Goal: Transaction & Acquisition: Purchase product/service

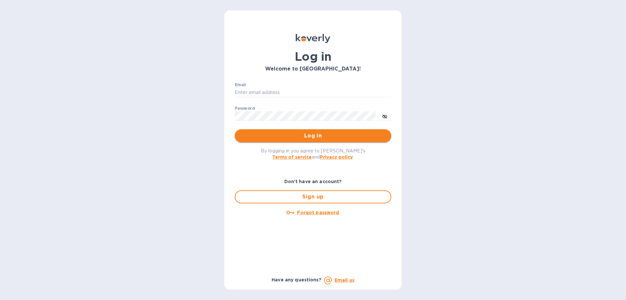
type input "[EMAIL_ADDRESS][DOMAIN_NAME]"
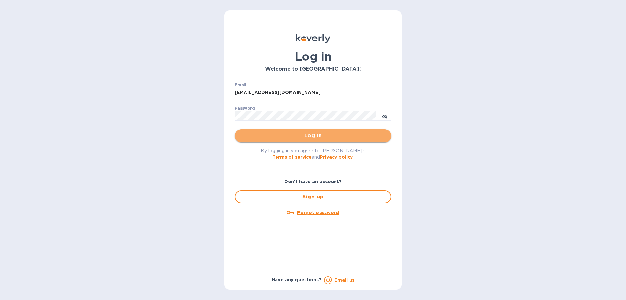
click at [308, 132] on span "Log in" at bounding box center [313, 136] width 146 height 8
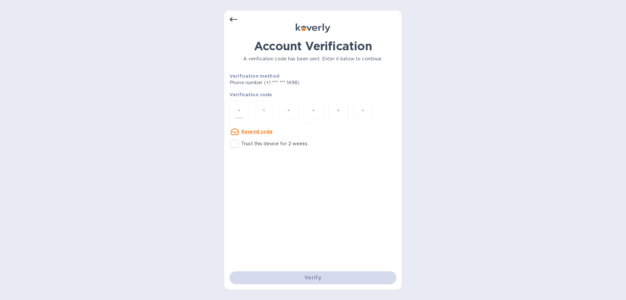
click at [244, 108] on div at bounding box center [240, 111] width 20 height 23
paste input "3"
type input "3"
type input "0"
type input "5"
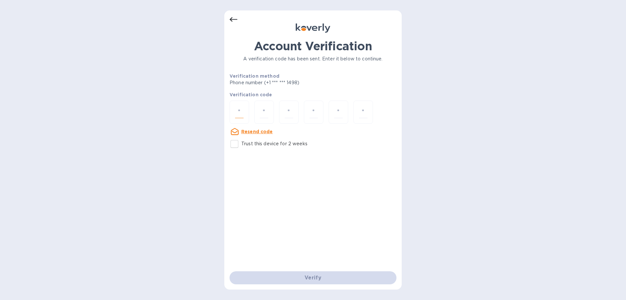
type input "9"
type input "3"
type input "9"
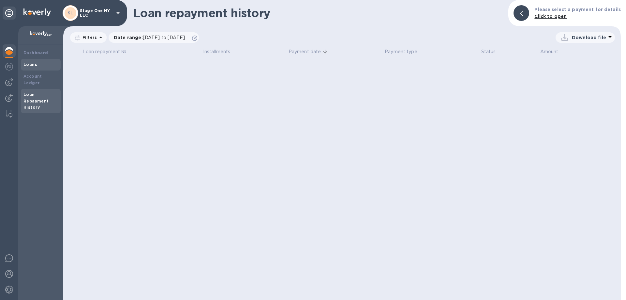
click at [27, 66] on b "Loans" at bounding box center [30, 64] width 14 height 5
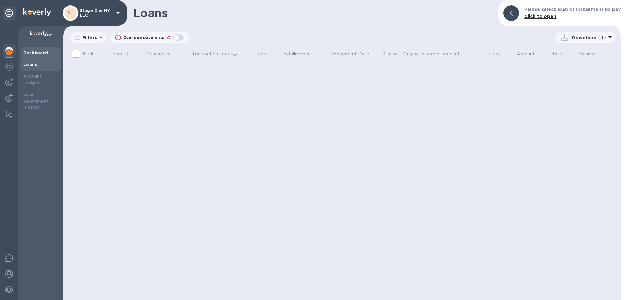
click at [29, 57] on div "Dashboard" at bounding box center [41, 53] width 40 height 12
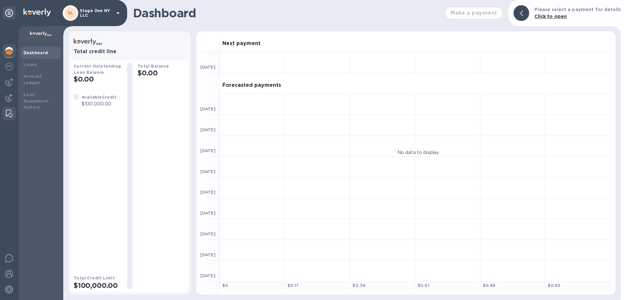
click at [6, 112] on img at bounding box center [9, 114] width 7 height 8
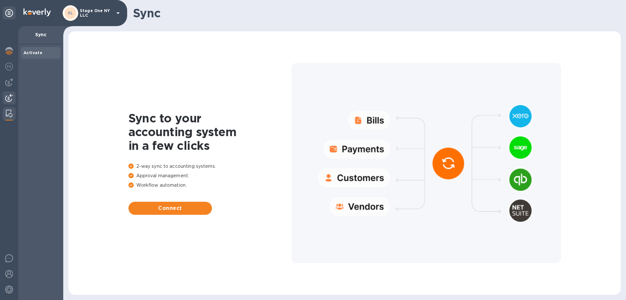
click at [10, 100] on img at bounding box center [9, 98] width 8 height 8
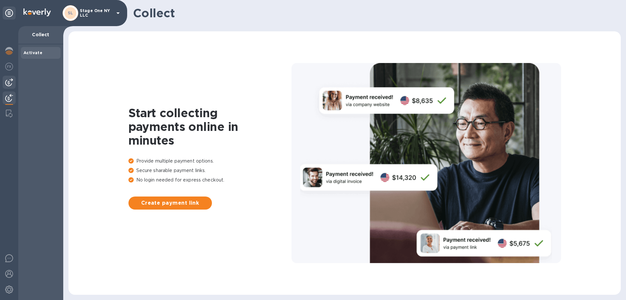
click at [8, 81] on img at bounding box center [9, 82] width 8 height 8
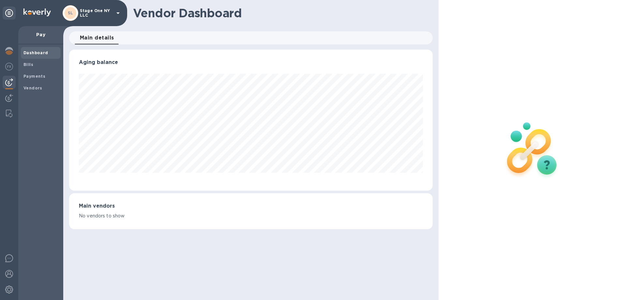
scroll to position [326157, 325937]
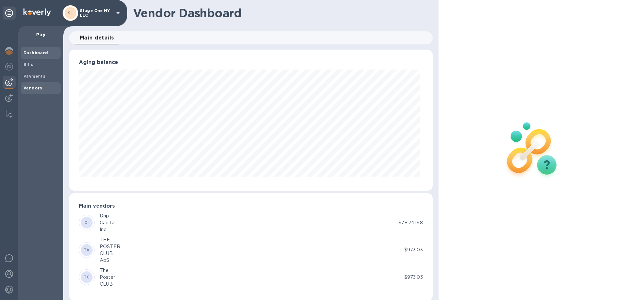
click at [28, 87] on b "Vendors" at bounding box center [32, 87] width 19 height 5
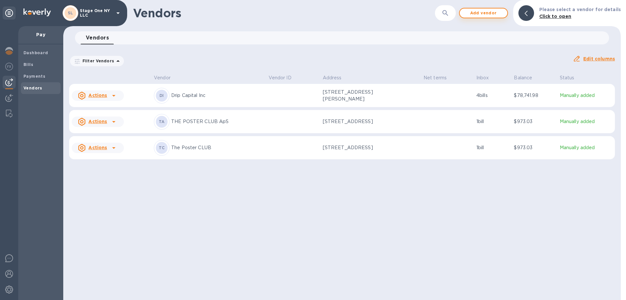
click at [477, 13] on span "Add vendor" at bounding box center [483, 13] width 37 height 8
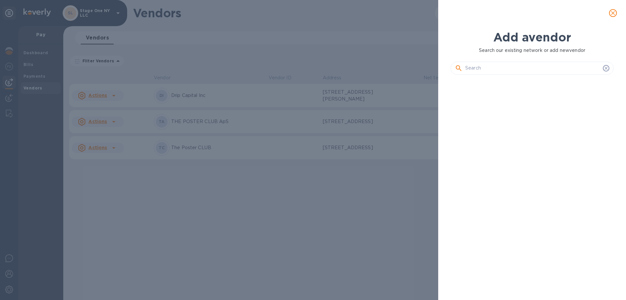
scroll to position [198, 166]
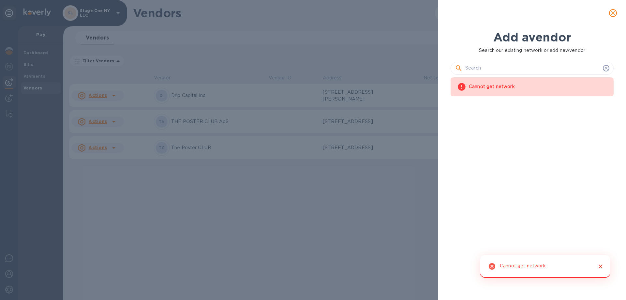
click at [482, 71] on input "text" at bounding box center [533, 68] width 135 height 10
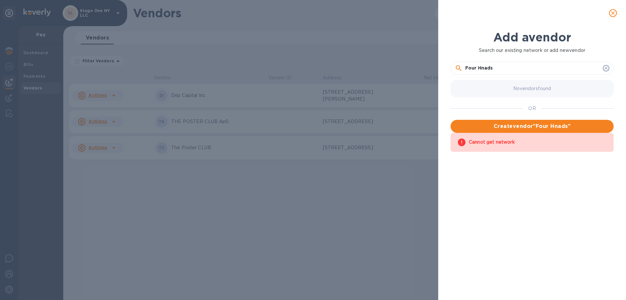
drag, startPoint x: 488, startPoint y: 68, endPoint x: 482, endPoint y: 68, distance: 6.2
click at [482, 68] on input "Four Hnads" at bounding box center [533, 68] width 135 height 10
type input "Four Hands"
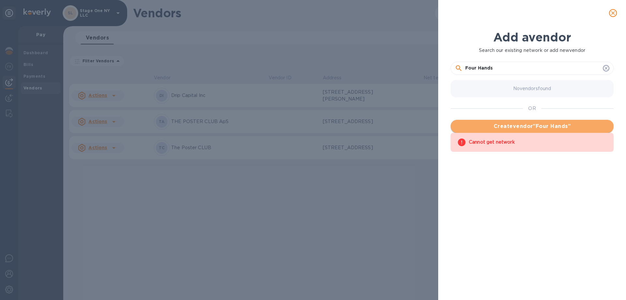
click at [516, 126] on span "Create vendor " Four Hands "" at bounding box center [532, 126] width 153 height 8
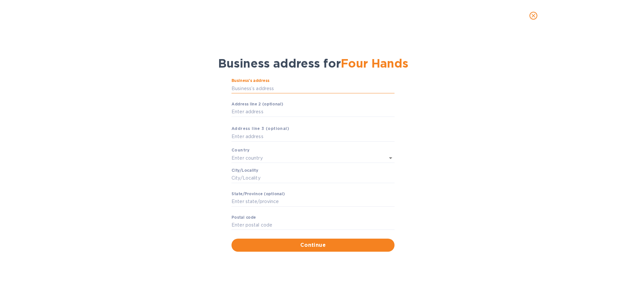
click at [257, 87] on input "Business’s аddress" at bounding box center [313, 89] width 163 height 10
type input "[STREET_ADDRESS][PERSON_NAME]"
type input "[GEOGRAPHIC_DATA]"
type input "Austin"
type input "[GEOGRAPHIC_DATA]"
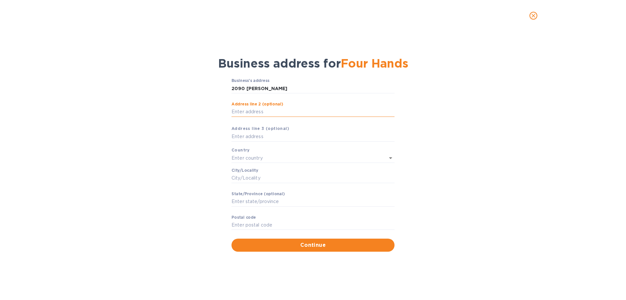
type input "78744"
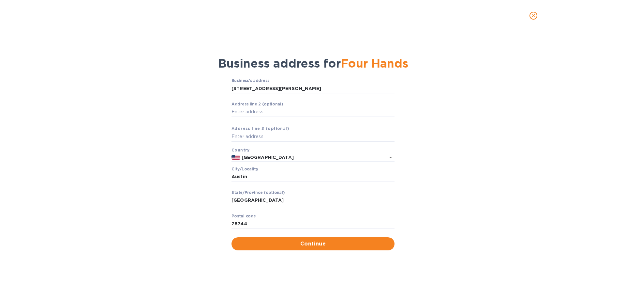
click at [201, 126] on div "Business’s аddress [STREET_ADDRESS][PERSON_NAME] ​ Аddress line 2 (optional) ​ …" at bounding box center [313, 163] width 610 height 179
click at [324, 238] on button "Continue" at bounding box center [313, 243] width 163 height 13
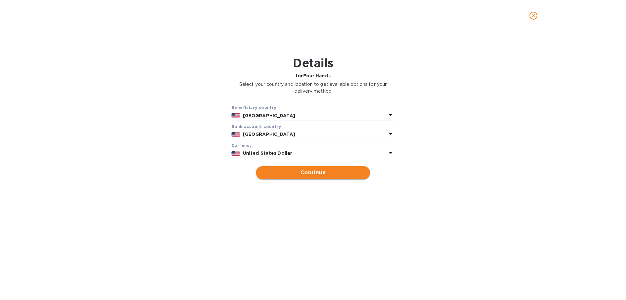
click at [303, 173] on span "Continue" at bounding box center [313, 173] width 104 height 8
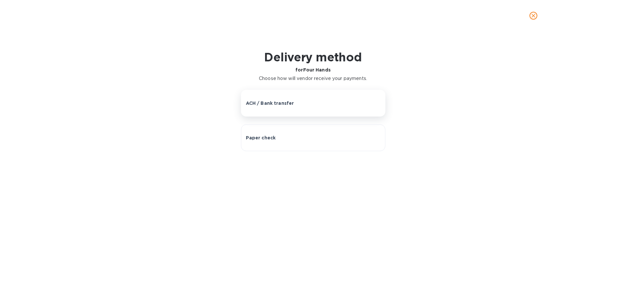
click at [278, 104] on p "ACH / Bank transfer" at bounding box center [270, 103] width 48 height 7
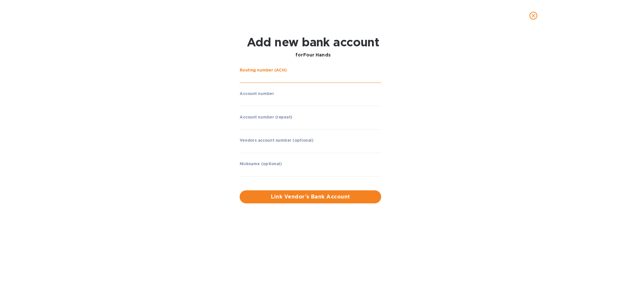
click at [267, 79] on input "string" at bounding box center [311, 78] width 142 height 10
click at [252, 80] on input "string" at bounding box center [311, 78] width 142 height 10
type input "124000054"
click at [260, 103] on input "string" at bounding box center [311, 101] width 142 height 10
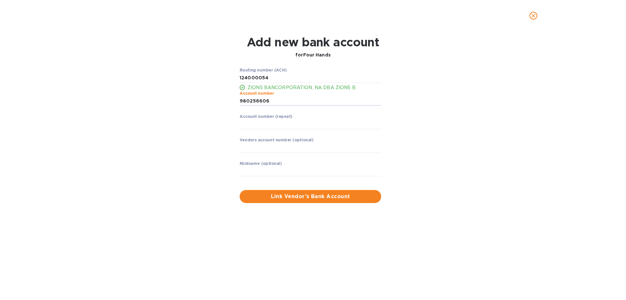
type input "980256606"
click at [269, 119] on label "Account number (repeat)" at bounding box center [266, 117] width 53 height 4
drag, startPoint x: 276, startPoint y: 118, endPoint x: 281, endPoint y: 122, distance: 6.8
click at [281, 122] on div "Account number (repeat) ​" at bounding box center [311, 125] width 142 height 23
click at [282, 124] on input "string" at bounding box center [311, 124] width 142 height 10
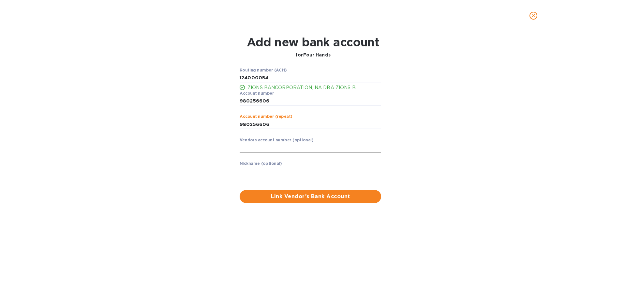
type input "980256606"
click at [275, 150] on input "text" at bounding box center [311, 148] width 142 height 10
click at [251, 167] on input "text" at bounding box center [311, 171] width 142 height 10
click at [290, 193] on span "Link Vendor’s Bank Account" at bounding box center [310, 197] width 131 height 8
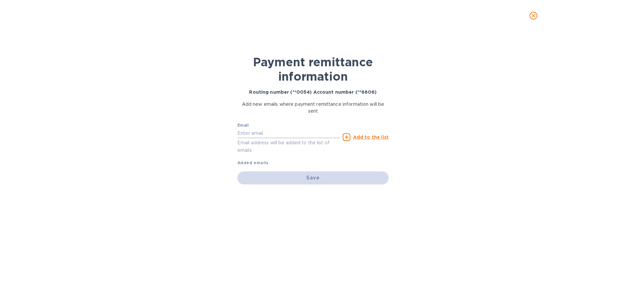
click at [263, 135] on input "text" at bounding box center [289, 133] width 103 height 10
click at [221, 145] on div "Payment remittance information Routing number (**0054) Account number (**6606) …" at bounding box center [313, 165] width 626 height 269
click at [268, 136] on input "text" at bounding box center [289, 133] width 103 height 10
paste input "[EMAIL_ADDRESS][DOMAIN_NAME]"
type input "[EMAIL_ADDRESS][DOMAIN_NAME]"
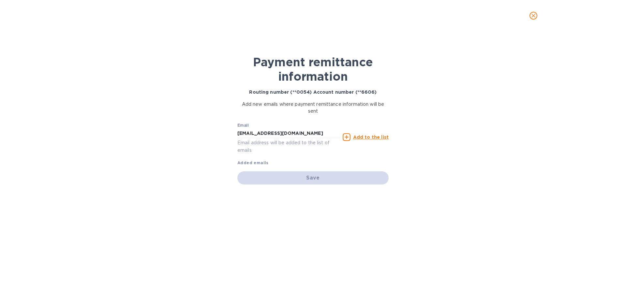
click at [303, 178] on div "Save" at bounding box center [313, 177] width 151 height 13
click at [299, 156] on div "Email [EMAIL_ADDRESS][DOMAIN_NAME] Email address will be added to the list of e…" at bounding box center [313, 143] width 151 height 46
click at [376, 136] on u "Add to the list" at bounding box center [371, 136] width 36 height 5
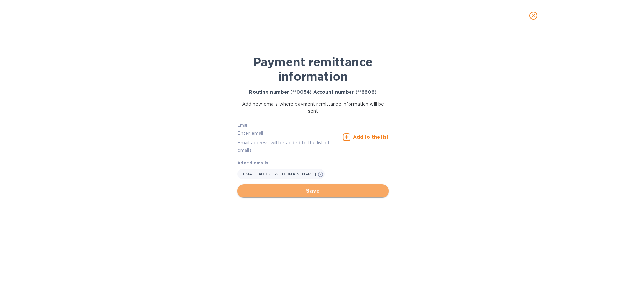
click at [313, 191] on span "Save" at bounding box center [313, 191] width 141 height 8
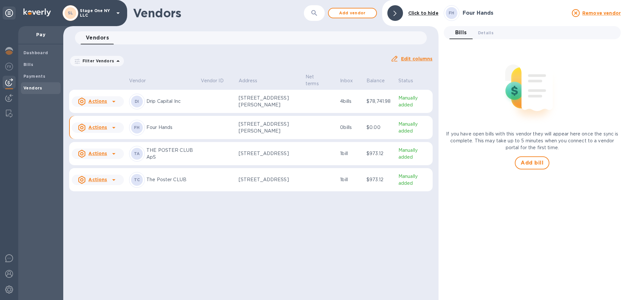
click at [303, 125] on td at bounding box center [320, 127] width 35 height 23
click at [534, 161] on span "Add bill" at bounding box center [532, 163] width 23 height 8
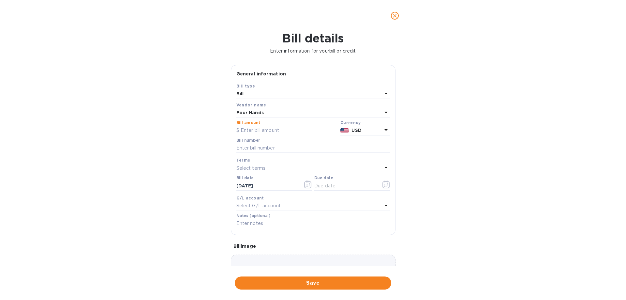
click at [285, 132] on input "text" at bounding box center [287, 131] width 101 height 10
click at [254, 129] on input "text" at bounding box center [287, 131] width 101 height 10
type input "6,675.76"
click at [241, 145] on input "text" at bounding box center [314, 148] width 154 height 10
type input "Four Hands Statement"
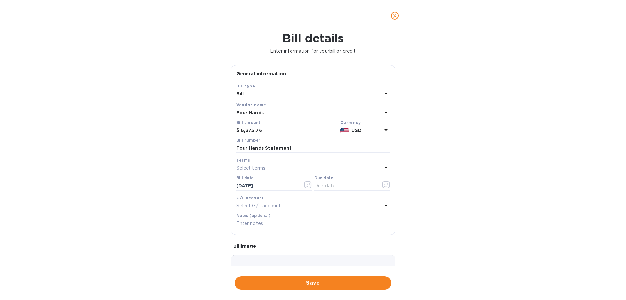
click at [251, 169] on p "Select terms" at bounding box center [251, 168] width 29 height 7
click at [258, 255] on p "Due on Receipt" at bounding box center [311, 253] width 138 height 7
type input "[DATE]"
click at [282, 206] on div "Select G/L account" at bounding box center [310, 205] width 146 height 9
click at [176, 211] on div "Bill details Enter information for your bill or credit General information Save…" at bounding box center [313, 165] width 626 height 269
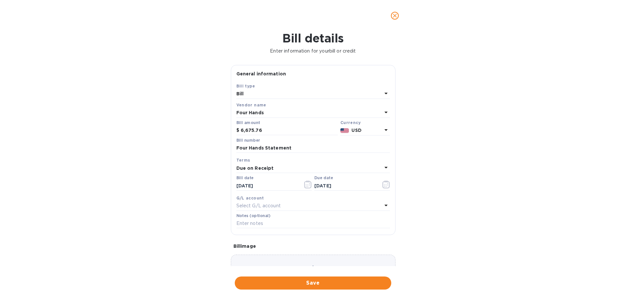
scroll to position [43, 0]
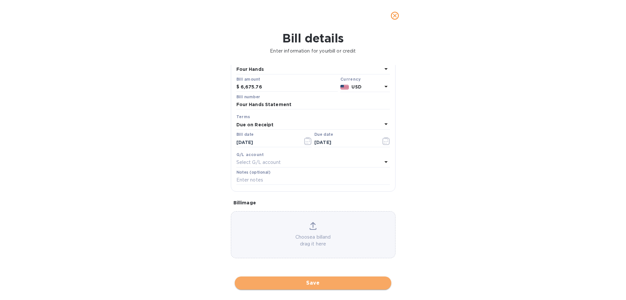
click at [311, 283] on span "Save" at bounding box center [313, 283] width 146 height 8
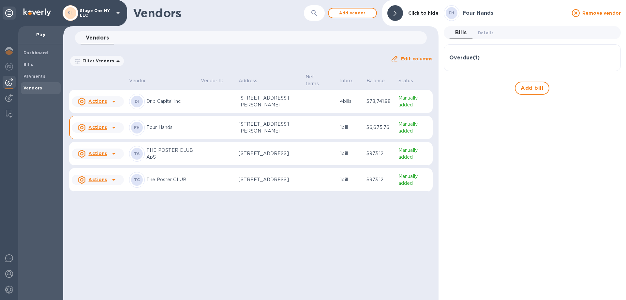
click at [294, 126] on p "[STREET_ADDRESS][PERSON_NAME]" at bounding box center [270, 128] width 62 height 14
click at [29, 63] on b "Bills" at bounding box center [28, 64] width 10 height 5
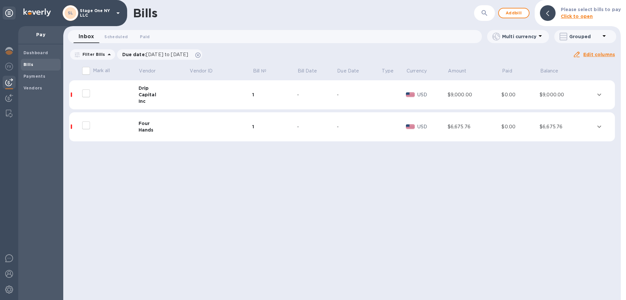
click at [606, 97] on td at bounding box center [604, 94] width 21 height 29
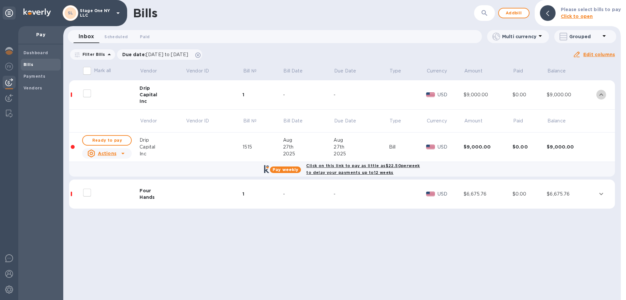
click at [601, 94] on icon "expand row" at bounding box center [602, 95] width 8 height 8
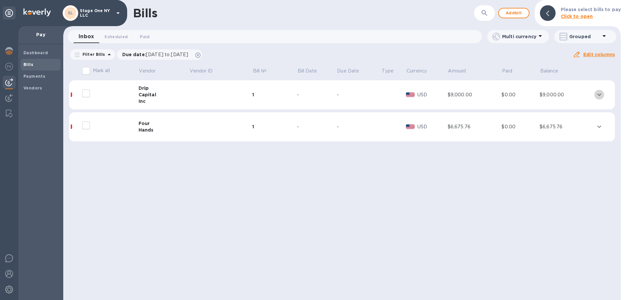
click at [601, 94] on icon "expand row" at bounding box center [600, 95] width 8 height 8
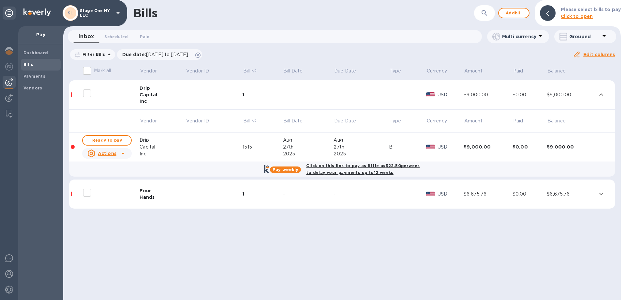
click at [102, 151] on u "Actions" at bounding box center [107, 153] width 19 height 5
click at [104, 196] on b "Delete" at bounding box center [108, 195] width 16 height 5
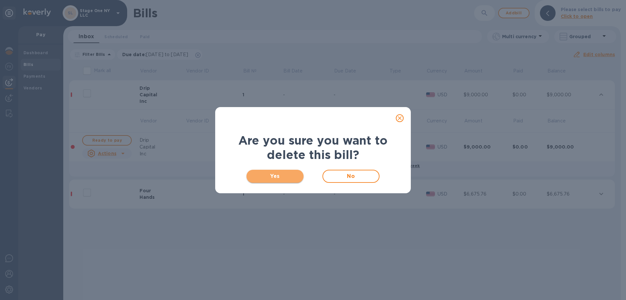
click at [274, 176] on span "Yes" at bounding box center [275, 176] width 47 height 8
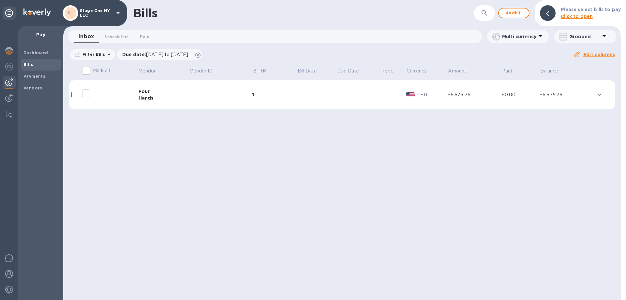
click at [142, 96] on div "Hands" at bounding box center [164, 98] width 51 height 7
click at [587, 94] on div "$6,675.76" at bounding box center [567, 94] width 54 height 7
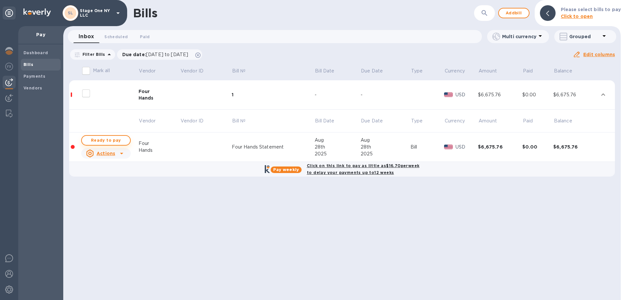
click at [109, 140] on span "Ready to pay" at bounding box center [106, 140] width 38 height 8
checkbox input "true"
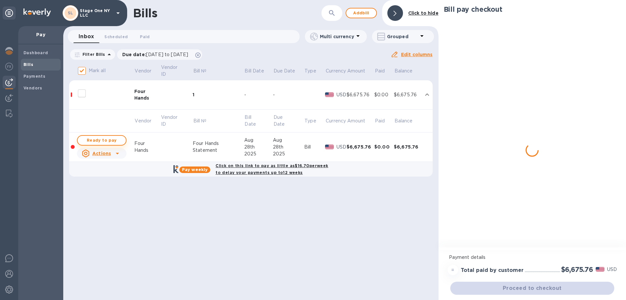
checkbox input "true"
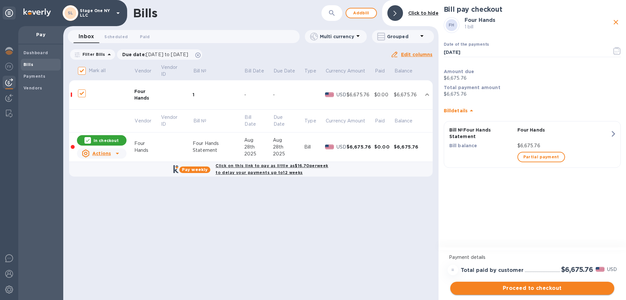
click at [538, 292] on span "Proceed to checkout" at bounding box center [533, 288] width 154 height 8
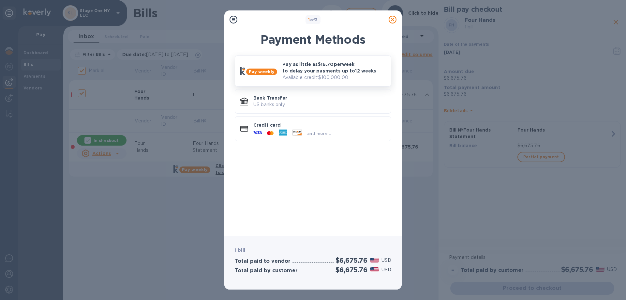
click at [307, 74] on p "Available credit: $100,000.00" at bounding box center [334, 77] width 103 height 7
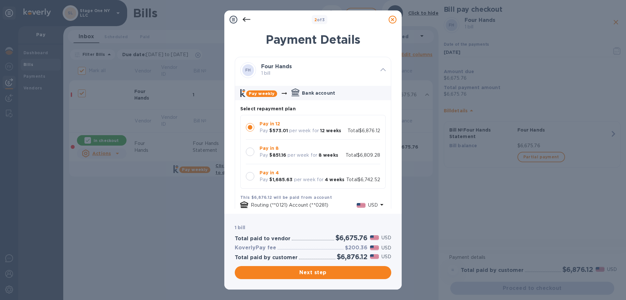
click at [246, 175] on div at bounding box center [250, 176] width 14 height 14
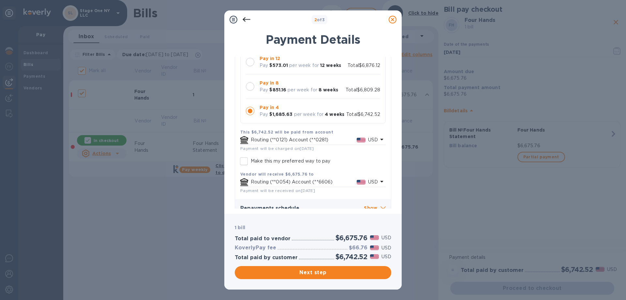
scroll to position [75, 0]
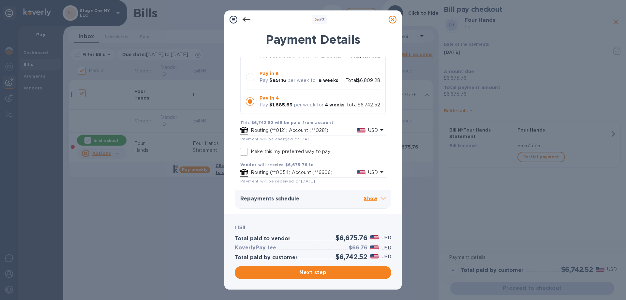
click at [295, 137] on span "Payment will be charged on [DATE]" at bounding box center [277, 138] width 74 height 5
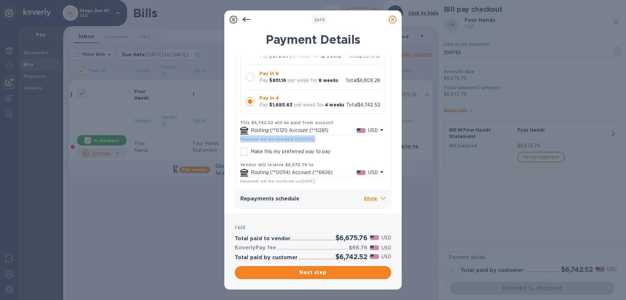
click at [295, 137] on span "Payment will be charged on [DATE]" at bounding box center [277, 138] width 74 height 5
click at [315, 128] on p "Routing (**0121) Account (**0281)" at bounding box center [304, 130] width 106 height 7
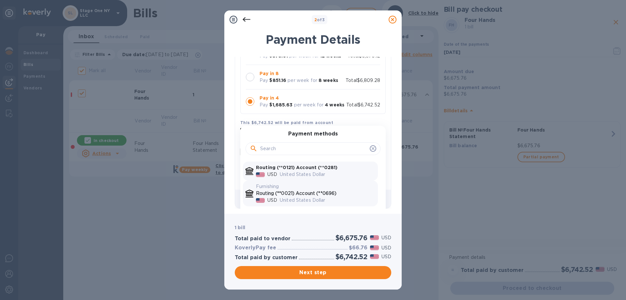
scroll to position [107, 0]
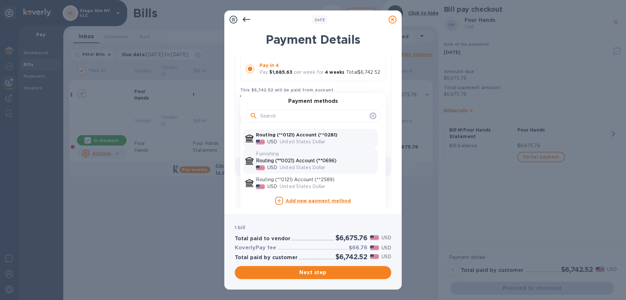
click at [326, 161] on p "Routing (**0021) Account (**0696)" at bounding box center [315, 160] width 119 height 7
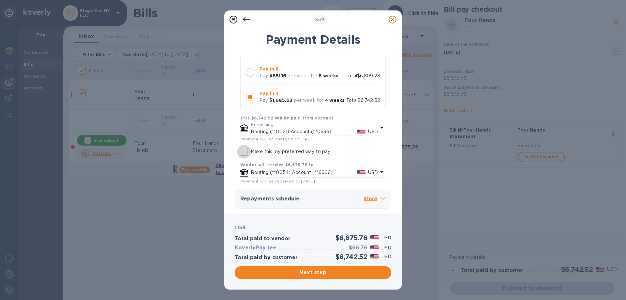
click at [243, 152] on input "Make this my preferred way to pay" at bounding box center [244, 152] width 14 height 14
checkbox input "true"
click at [369, 198] on p "Show" at bounding box center [375, 199] width 22 height 8
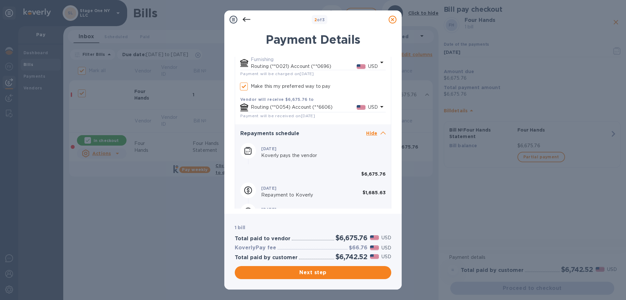
scroll to position [185, 0]
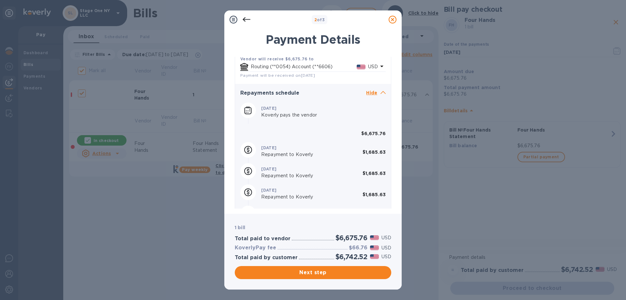
click at [175, 230] on div "2 of 3 Payment Details FH Four Hands 1 bill Pay weekly Bank account Select repa…" at bounding box center [313, 150] width 626 height 300
click at [327, 278] on button "Next step" at bounding box center [313, 272] width 157 height 13
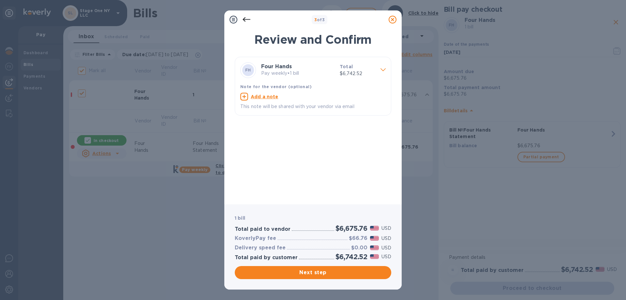
click at [267, 97] on u "Add a note" at bounding box center [265, 96] width 28 height 5
click at [267, 97] on textarea at bounding box center [307, 98] width 135 height 6
paste textarea "INV0000004817 INV0000027391 INV0000027425 INV0000027461 INV0000027464 INV000002…"
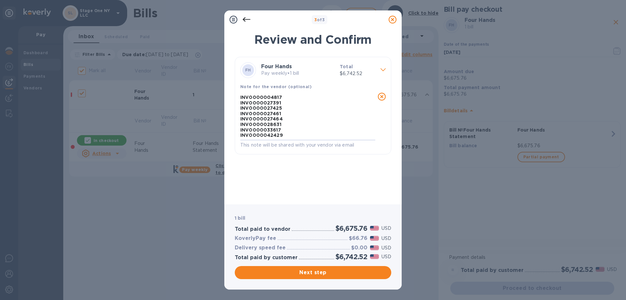
type textarea "INV0000004817 INV0000027391 INV0000027425 INV0000027461 INV0000027464 INV000002…"
click at [287, 91] on div "INV0000004817 INV0000027391 INV0000027425 INV0000027461 INV0000027464 INV000002…" at bounding box center [308, 120] width 138 height 59
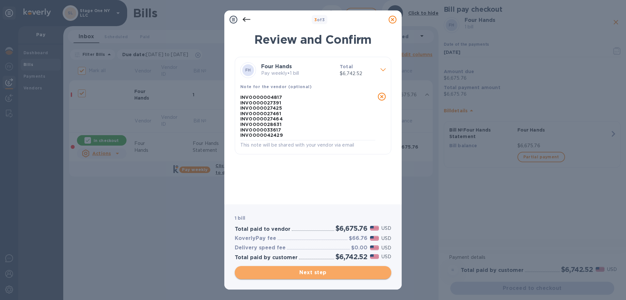
click at [294, 273] on span "Next step" at bounding box center [313, 273] width 146 height 8
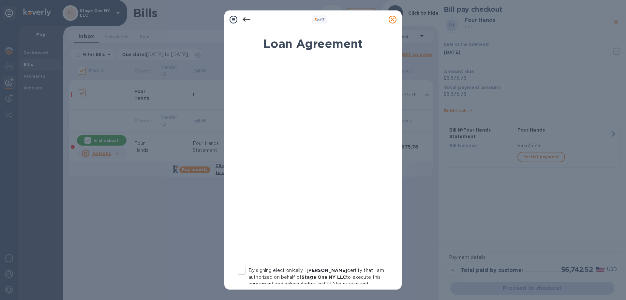
scroll to position [65, 0]
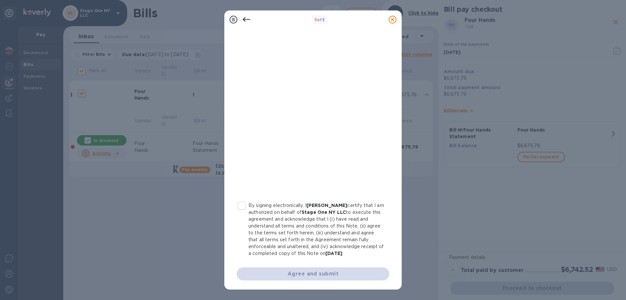
click at [239, 203] on input "By signing electronically, I [PERSON_NAME] certify that I am authorized on beha…" at bounding box center [242, 206] width 14 height 14
checkbox input "true"
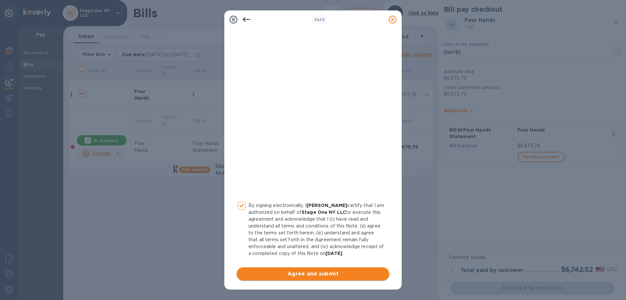
click at [324, 276] on span "Agree and submit" at bounding box center [313, 274] width 142 height 8
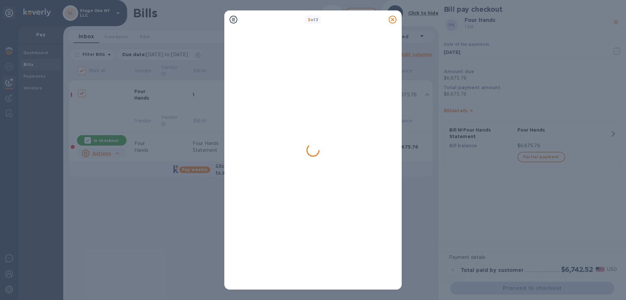
checkbox input "false"
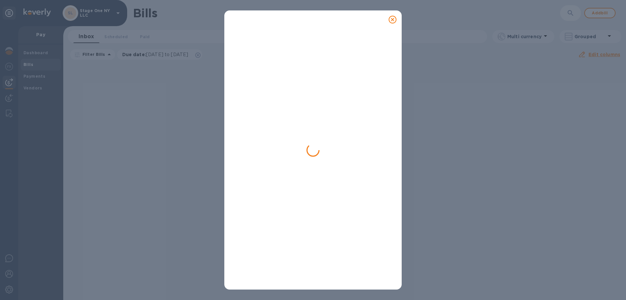
click at [394, 19] on icon at bounding box center [393, 20] width 8 height 8
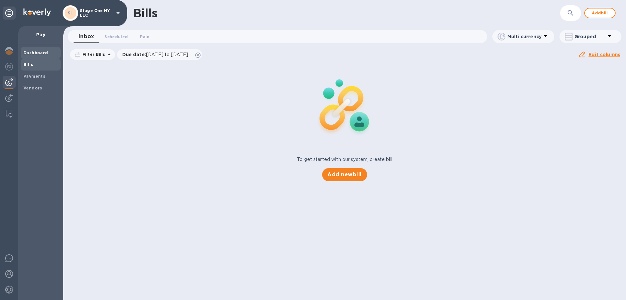
click at [36, 53] on b "Dashboard" at bounding box center [35, 52] width 25 height 5
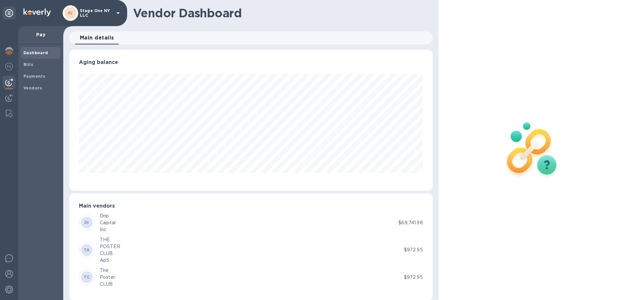
scroll to position [326157, 325937]
